Goal: Task Accomplishment & Management: Complete application form

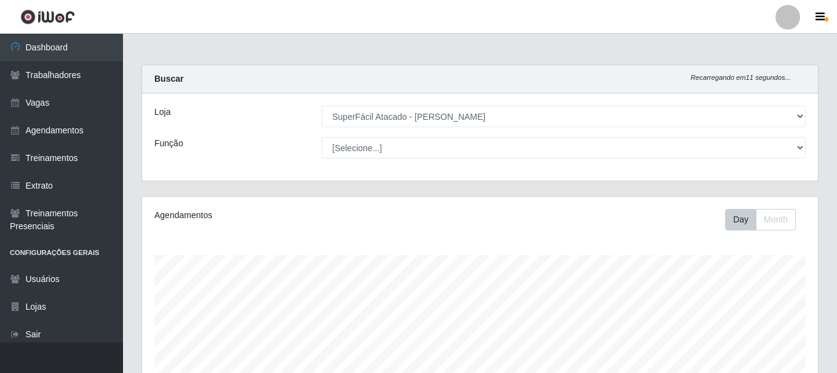
select select "399"
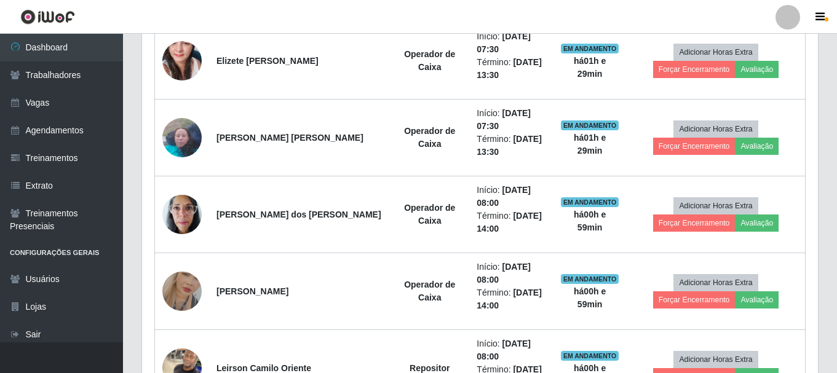
scroll to position [470, 0]
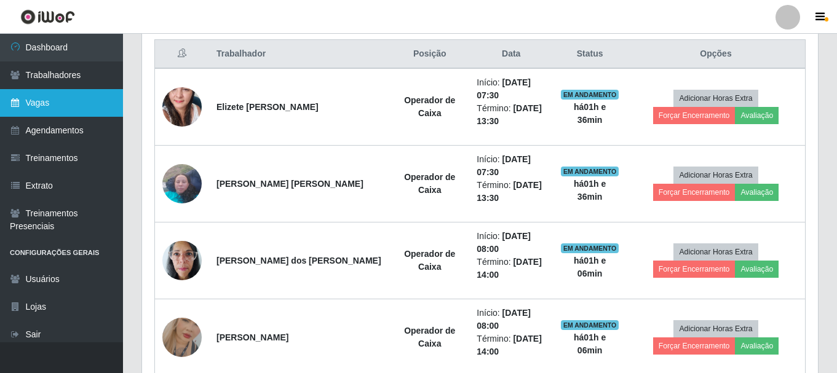
click at [32, 105] on link "Vagas" at bounding box center [61, 103] width 123 height 28
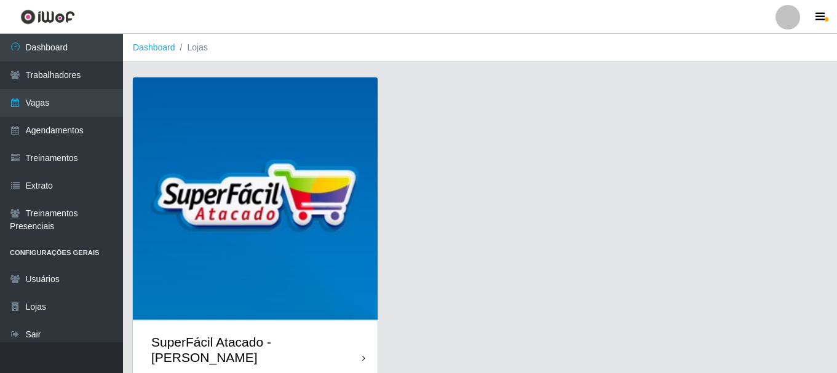
click at [305, 339] on div "SuperFácil Atacado - [PERSON_NAME]" at bounding box center [256, 349] width 211 height 31
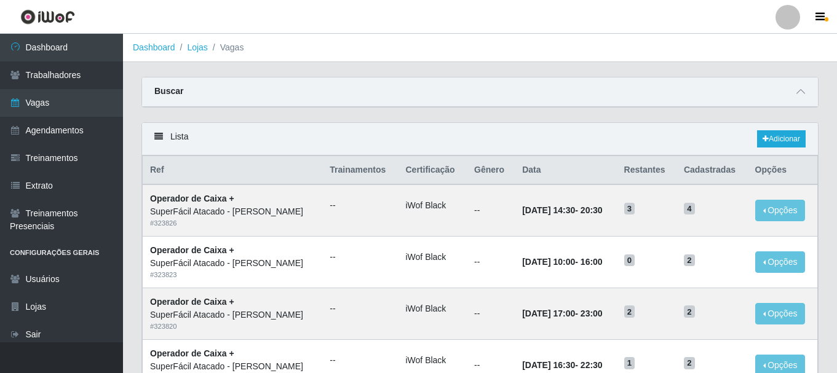
click at [160, 140] on icon at bounding box center [158, 136] width 9 height 9
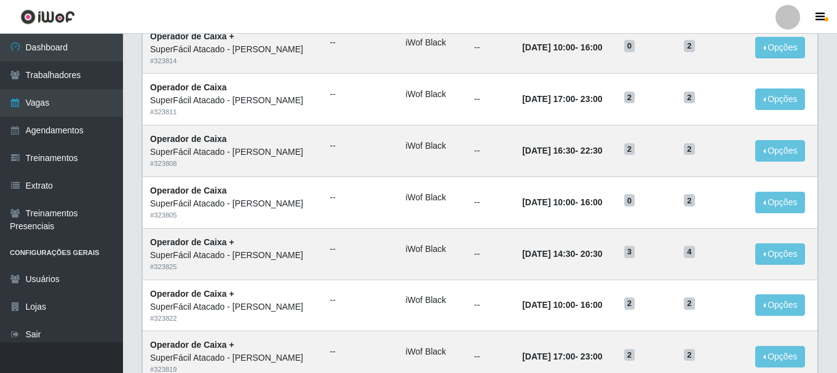
scroll to position [669, 0]
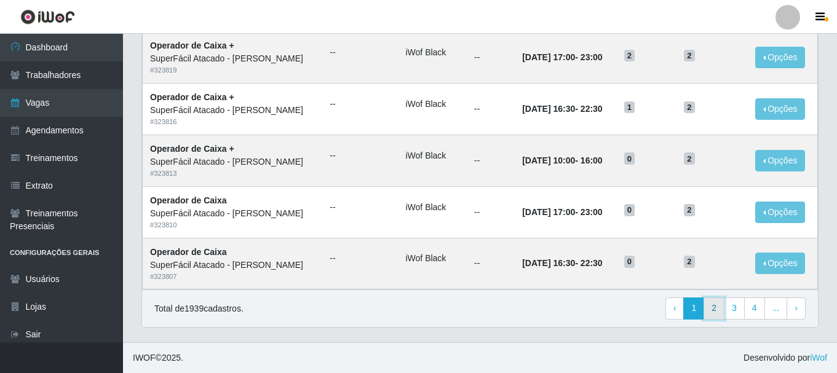
click at [717, 308] on link "2" at bounding box center [713, 309] width 21 height 22
click at [732, 308] on link "4" at bounding box center [734, 309] width 21 height 22
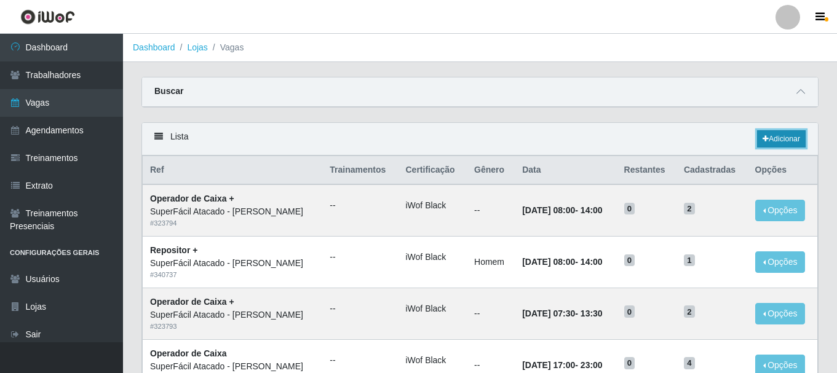
click at [783, 137] on link "Adicionar" at bounding box center [781, 138] width 49 height 17
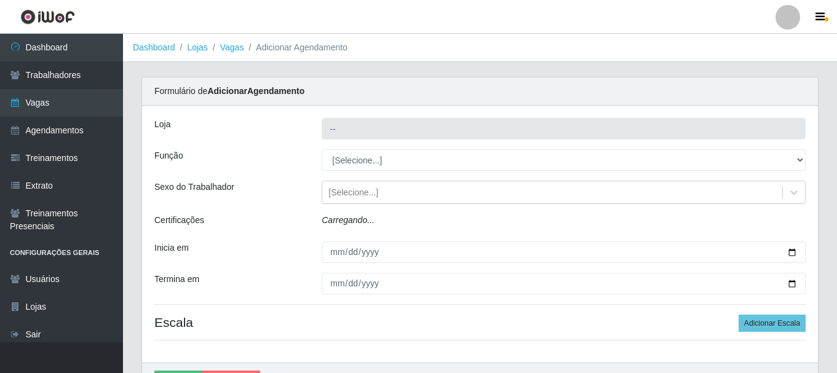
type input "SuperFácil Atacado - [PERSON_NAME]"
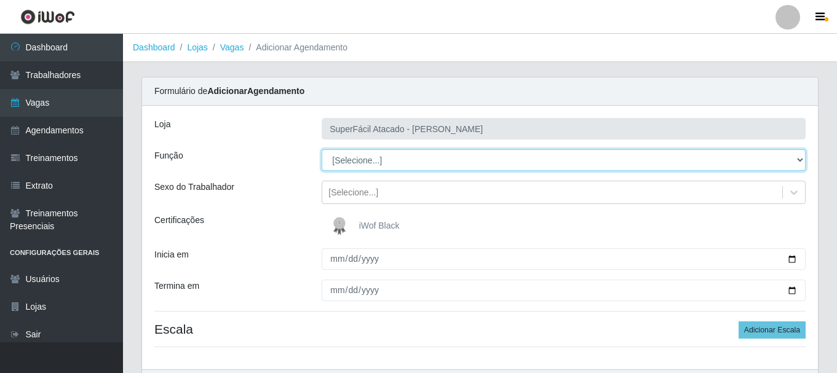
drag, startPoint x: 802, startPoint y: 158, endPoint x: 784, endPoint y: 160, distance: 18.0
click at [802, 159] on select "[Selecione...] Embalador Embalador + Embalador ++ Operador de Caixa Operador de…" at bounding box center [564, 160] width 484 height 22
select select "82"
click at [322, 149] on select "[Selecione...] Embalador Embalador + Embalador ++ Operador de Caixa Operador de…" at bounding box center [564, 160] width 484 height 22
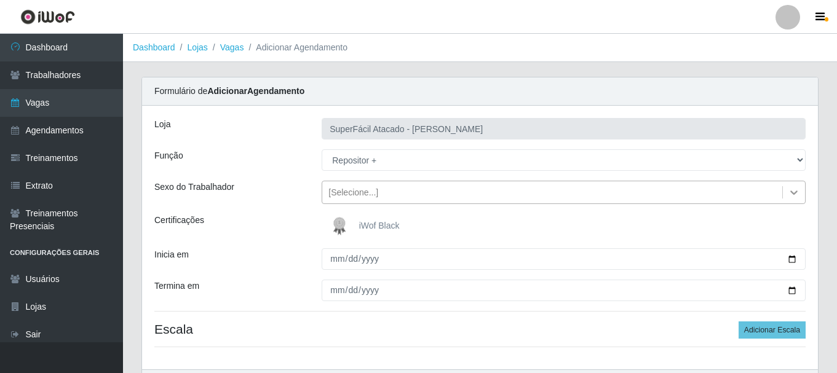
click at [796, 191] on icon at bounding box center [794, 192] width 12 height 12
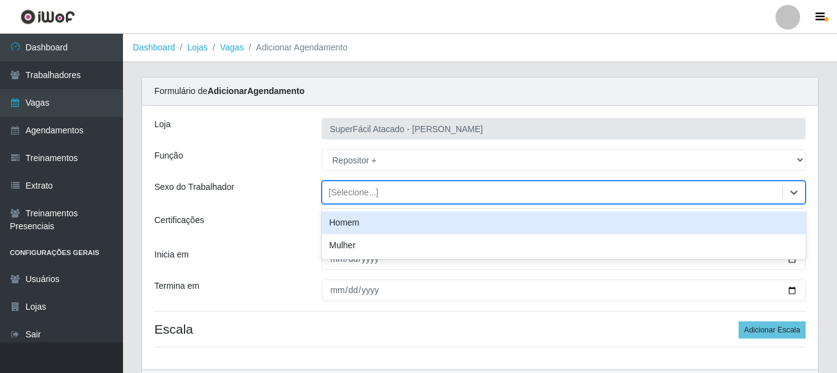
click at [357, 223] on div "Homem" at bounding box center [564, 222] width 484 height 23
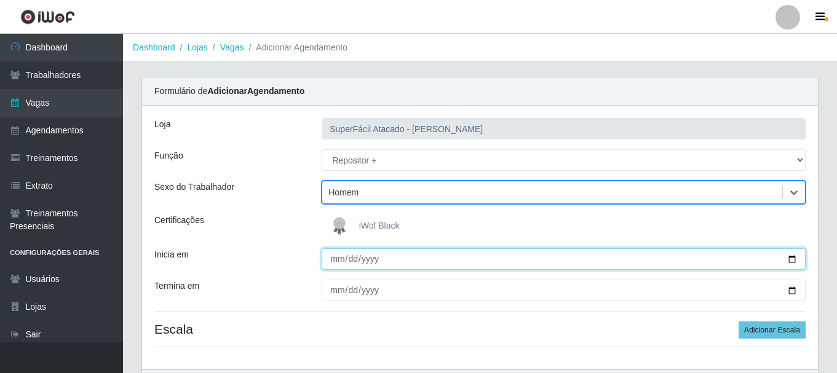
click at [795, 261] on input "Inicia em" at bounding box center [564, 259] width 484 height 22
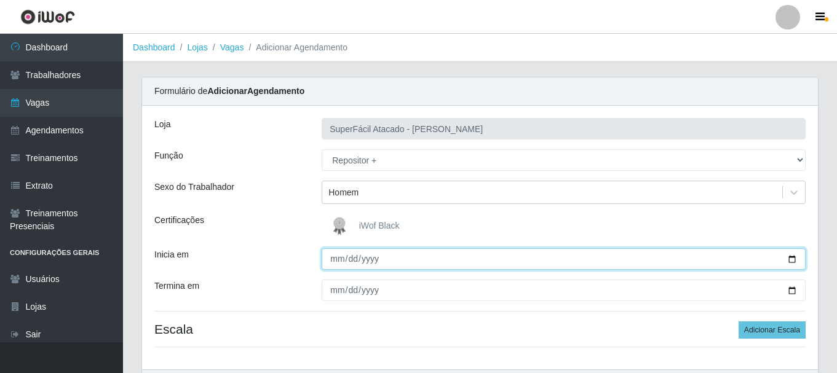
type input "2025-09-06"
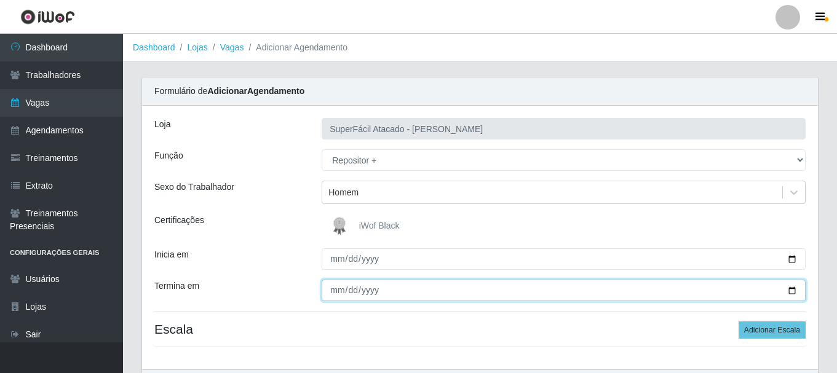
click at [793, 293] on input "Termina em" at bounding box center [564, 291] width 484 height 22
type input "2025-09-07"
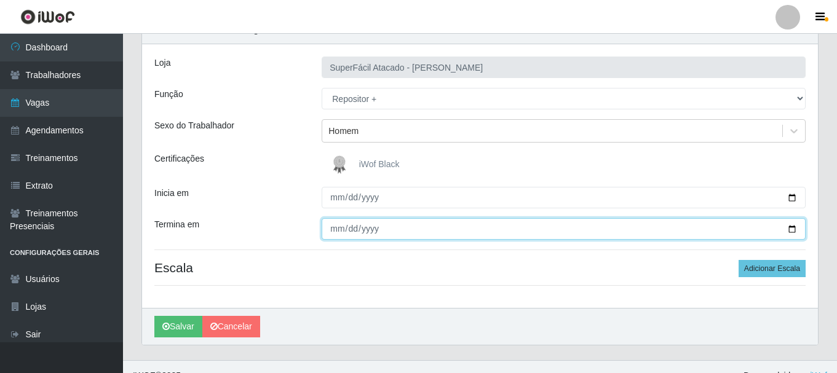
scroll to position [79, 0]
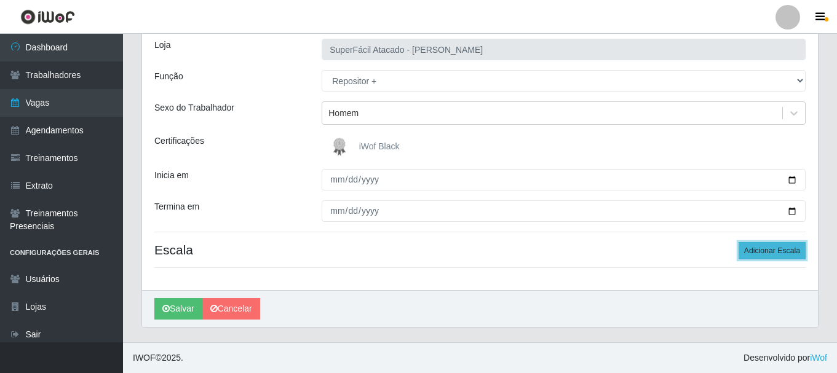
click at [762, 255] on button "Adicionar Escala" at bounding box center [771, 250] width 67 height 17
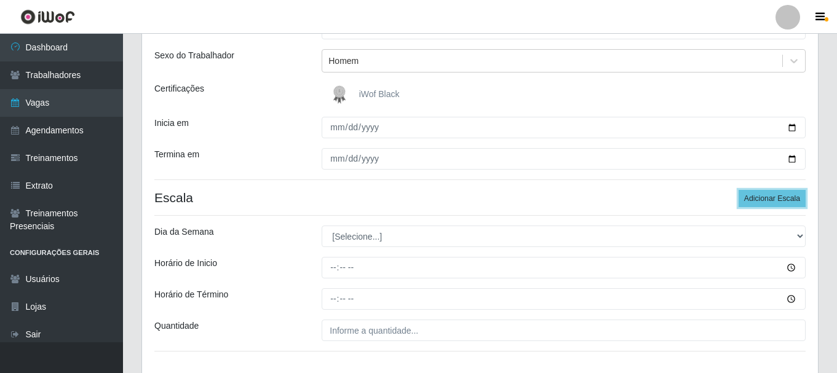
scroll to position [202, 0]
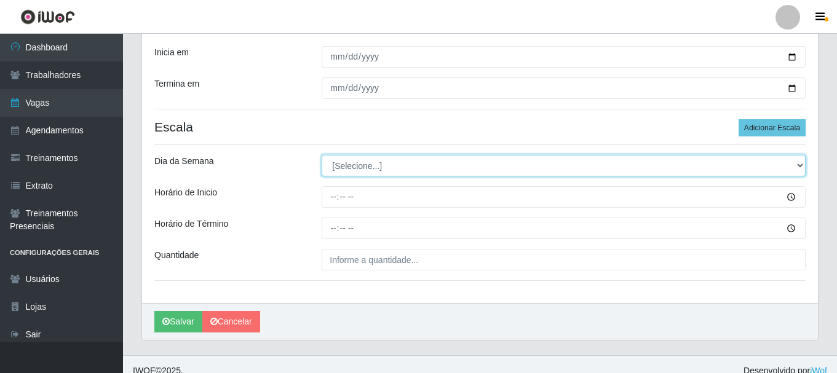
click at [797, 163] on select "[Selecione...] Segunda Terça Quarta Quinta Sexta Sábado Domingo" at bounding box center [564, 166] width 484 height 22
select select "6"
click at [322, 155] on select "[Selecione...] Segunda Terça Quarta Quinta Sexta Sábado Domingo" at bounding box center [564, 166] width 484 height 22
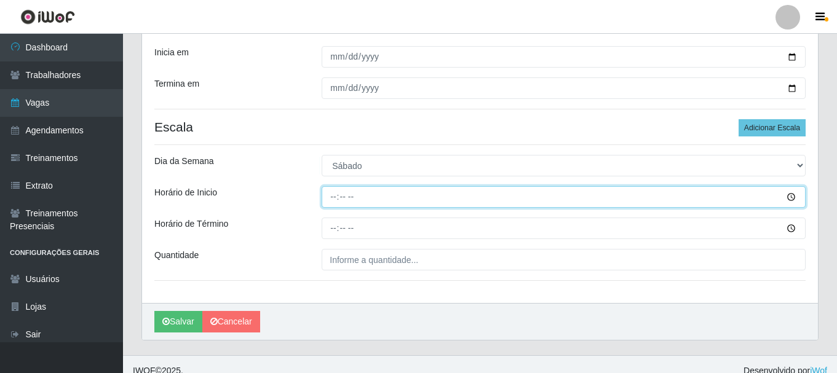
click at [789, 195] on input "Horário de Inicio" at bounding box center [564, 197] width 484 height 22
click at [341, 189] on input "Horário de Inicio" at bounding box center [564, 197] width 484 height 22
type input "08:00"
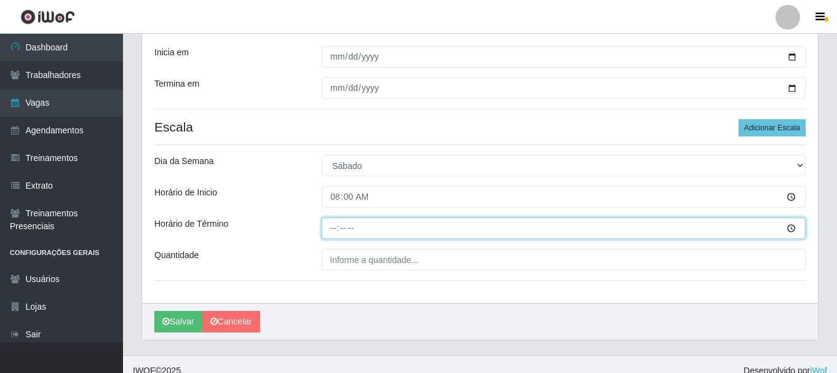
click at [344, 227] on input "Horário de Término" at bounding box center [564, 229] width 484 height 22
click at [334, 227] on input "Horário de Término" at bounding box center [564, 229] width 484 height 22
type input "14:00"
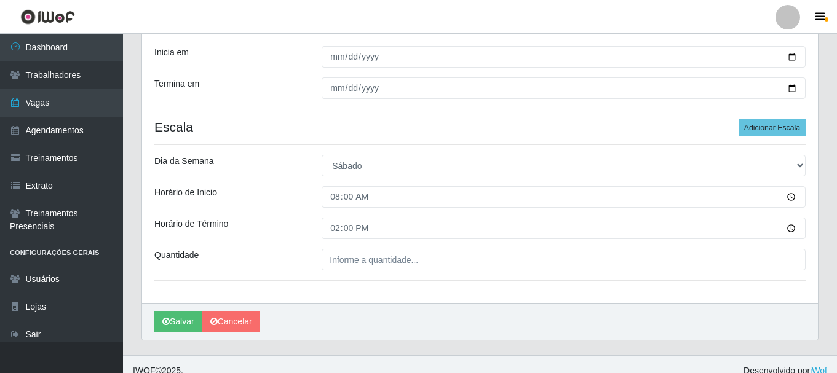
click at [465, 321] on div "Salvar Cancelar" at bounding box center [480, 321] width 676 height 37
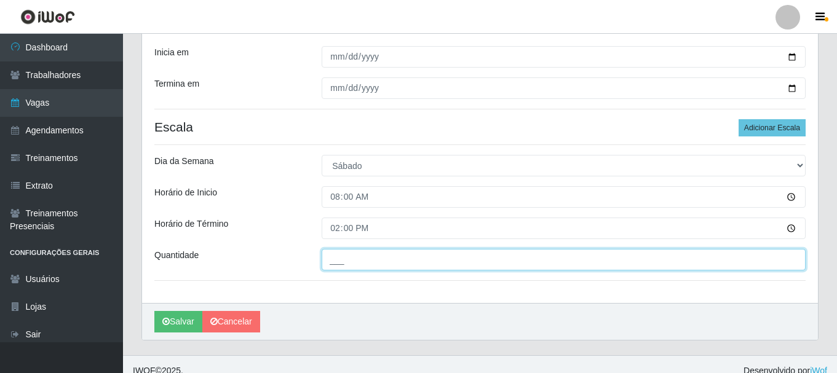
click at [346, 264] on input "___" at bounding box center [564, 260] width 484 height 22
type input "1__"
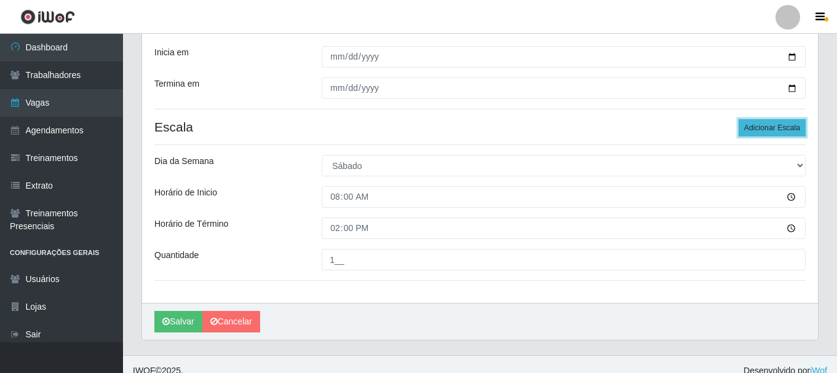
click at [770, 128] on button "Adicionar Escala" at bounding box center [771, 127] width 67 height 17
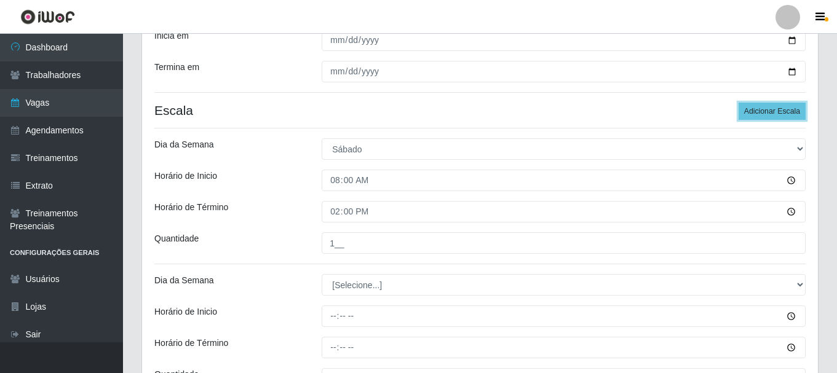
scroll to position [325, 0]
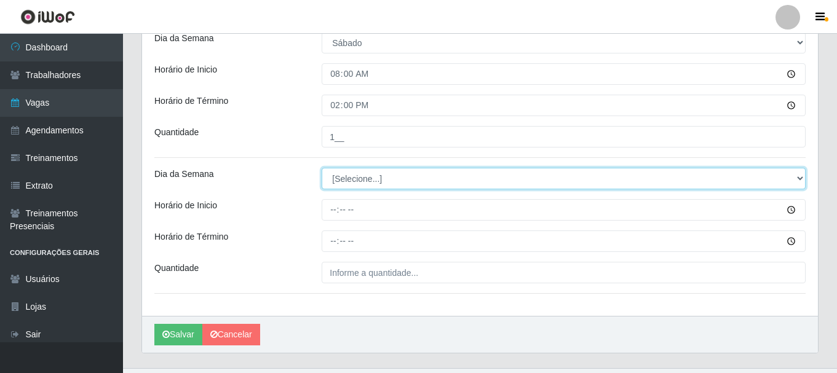
drag, startPoint x: 798, startPoint y: 181, endPoint x: 784, endPoint y: 182, distance: 13.5
click at [798, 181] on select "[Selecione...] Segunda Terça Quarta Quinta Sexta Sábado Domingo" at bounding box center [564, 179] width 484 height 22
select select "0"
click at [322, 168] on select "[Selecione...] Segunda Terça Quarta Quinta Sexta Sábado Domingo" at bounding box center [564, 179] width 484 height 22
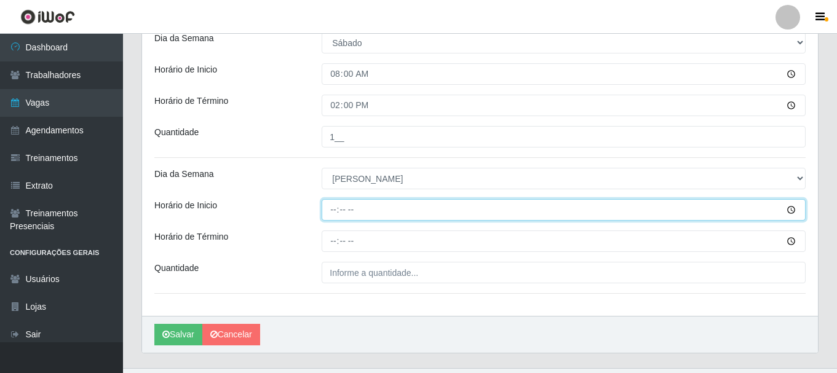
click at [344, 212] on input "Horário de Inicio" at bounding box center [564, 210] width 484 height 22
click at [337, 205] on input "Horário de Inicio" at bounding box center [564, 210] width 484 height 22
type input "08:00"
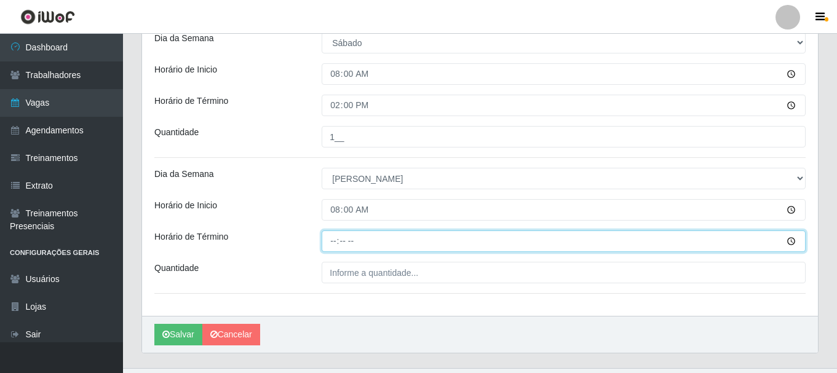
click at [338, 250] on input "Horário de Término" at bounding box center [564, 242] width 484 height 22
type input "14:00"
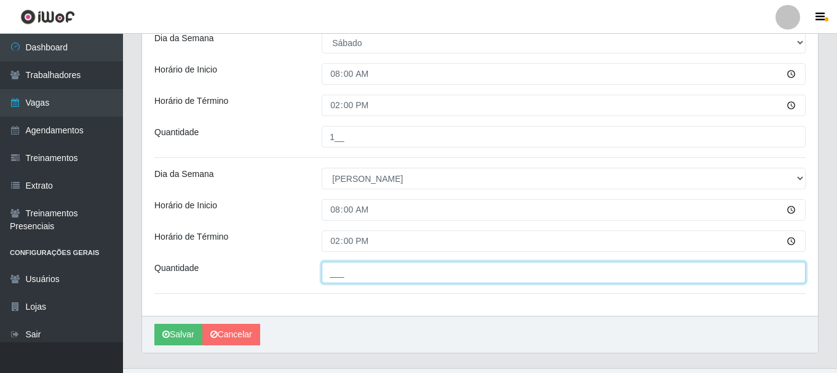
drag, startPoint x: 644, startPoint y: 279, endPoint x: 631, endPoint y: 279, distance: 13.5
click at [644, 279] on input "___" at bounding box center [564, 273] width 484 height 22
type input "1__"
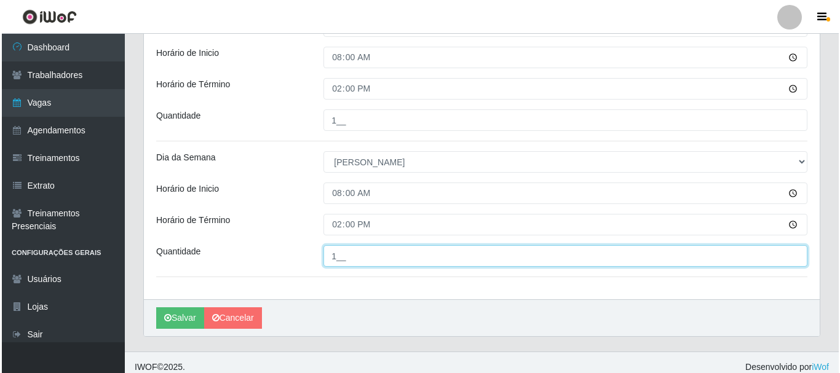
scroll to position [351, 0]
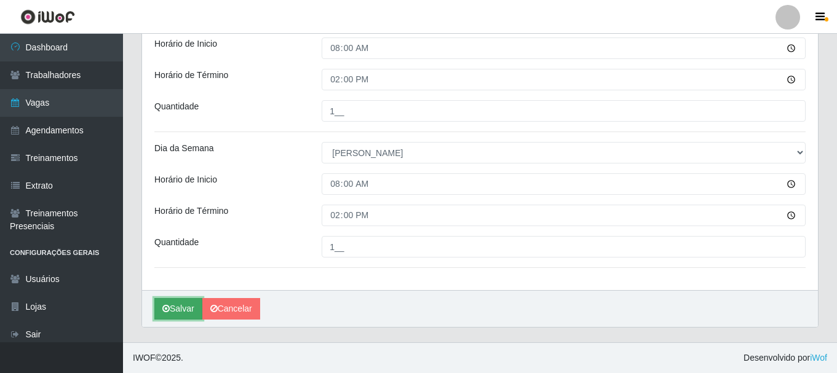
click at [178, 308] on button "Salvar" at bounding box center [178, 309] width 48 height 22
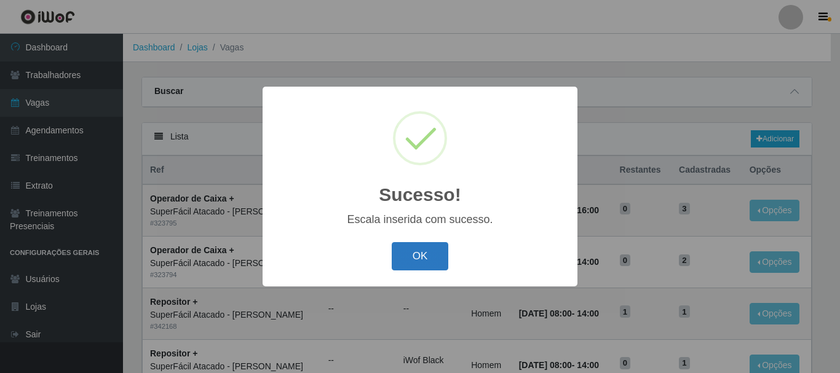
click at [429, 255] on button "OK" at bounding box center [420, 256] width 57 height 29
